Goal: Task Accomplishment & Management: Manage account settings

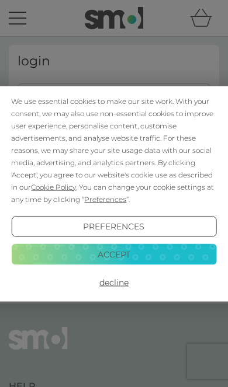
click at [124, 255] on button "Accept" at bounding box center [113, 254] width 205 height 21
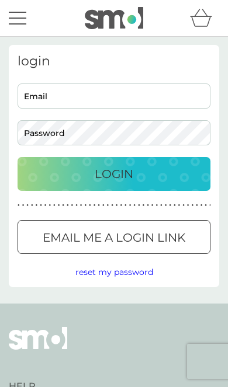
click at [116, 95] on input "Email" at bounding box center [114, 96] width 193 height 25
type input "[PERSON_NAME][EMAIL_ADDRESS][DOMAIN_NAME]"
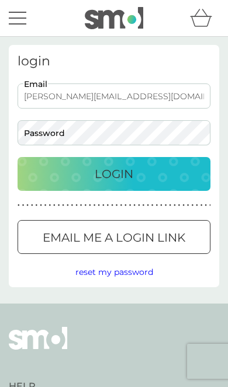
click at [114, 174] on button "Login" at bounding box center [114, 174] width 193 height 34
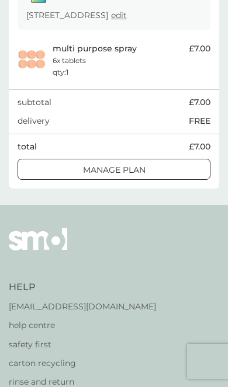
scroll to position [212, 0]
click at [121, 176] on div at bounding box center [114, 170] width 42 height 12
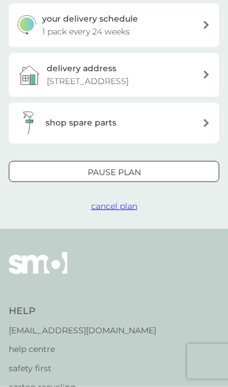
scroll to position [259, 0]
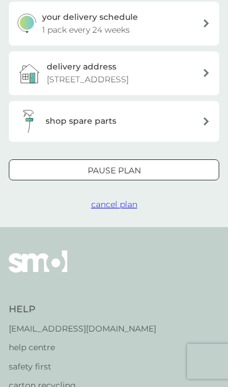
click at [134, 175] on div at bounding box center [114, 170] width 42 height 12
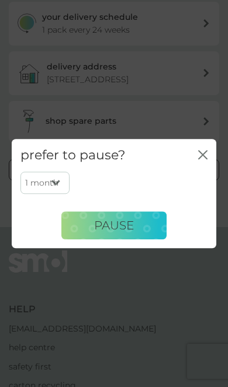
click at [54, 194] on select "1 month 2 months 3 months 4 months 5 months 6 months" at bounding box center [44, 183] width 49 height 22
select select "3"
click at [130, 240] on button "Pause" at bounding box center [113, 226] width 105 height 28
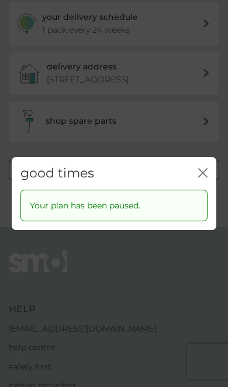
click at [179, 345] on div "good times close Your plan has been paused." at bounding box center [114, 193] width 228 height 387
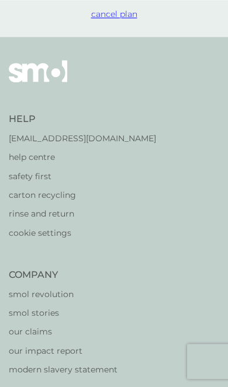
scroll to position [362, 0]
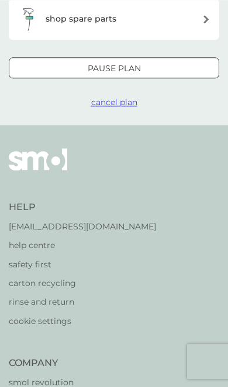
click at [122, 71] on button "Pause plan" at bounding box center [114, 67] width 210 height 21
select select "3"
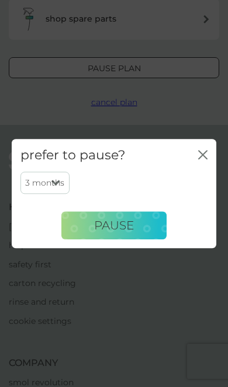
click at [157, 97] on div "prefer to pause? close 1 month 2 months 3 months 4 months 5 months 6 months Pau…" at bounding box center [114, 193] width 228 height 387
